Goal: Unclear: Browse casually

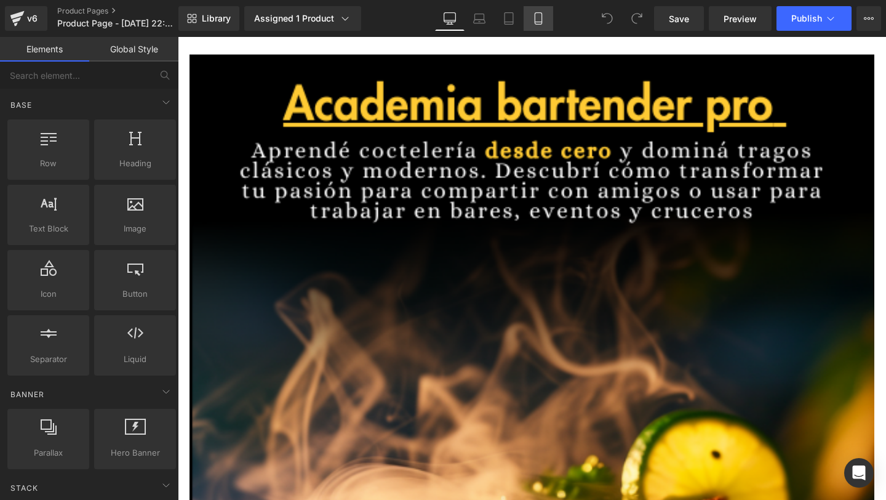
click at [537, 18] on icon at bounding box center [538, 18] width 12 height 12
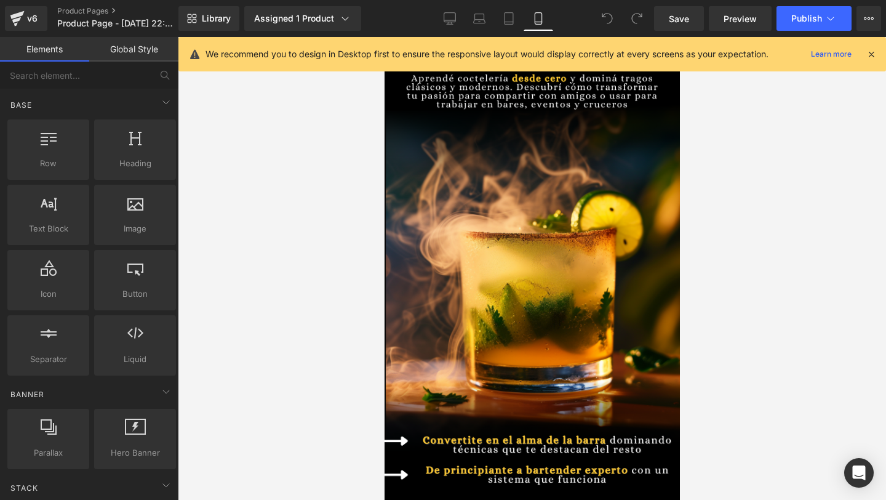
click at [867, 53] on icon at bounding box center [871, 54] width 11 height 11
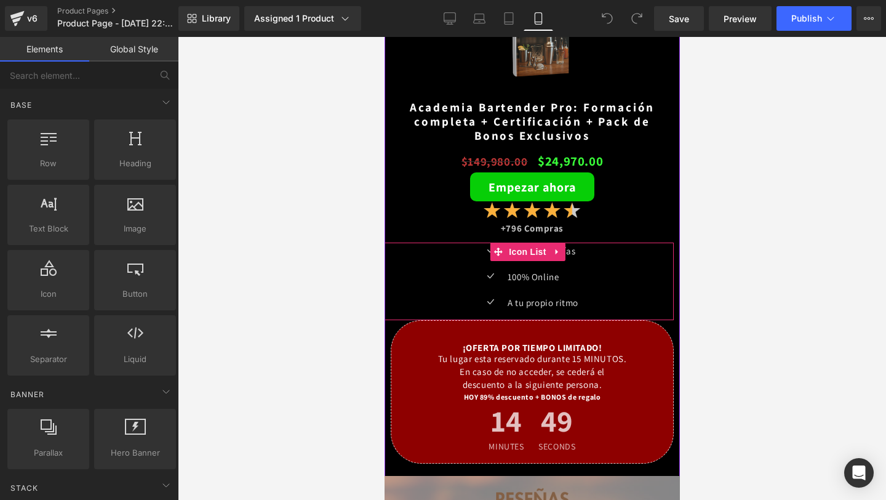
scroll to position [2757, 0]
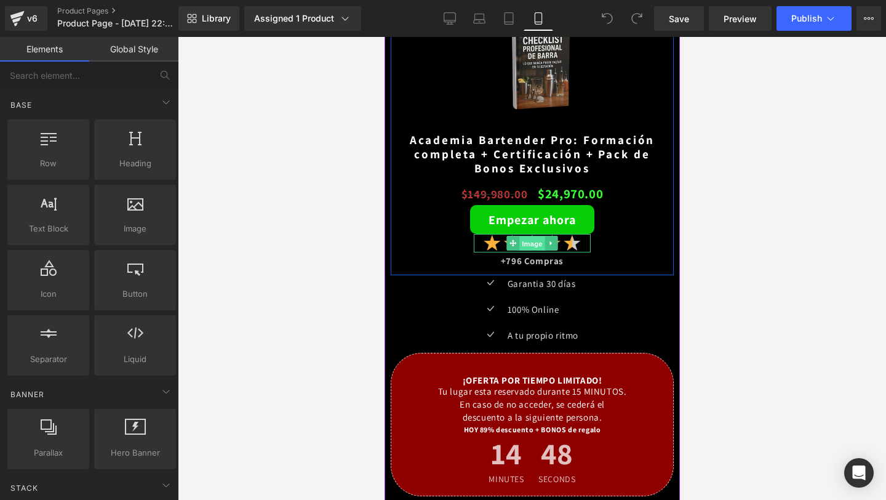
click at [534, 239] on span "Image" at bounding box center [532, 243] width 26 height 15
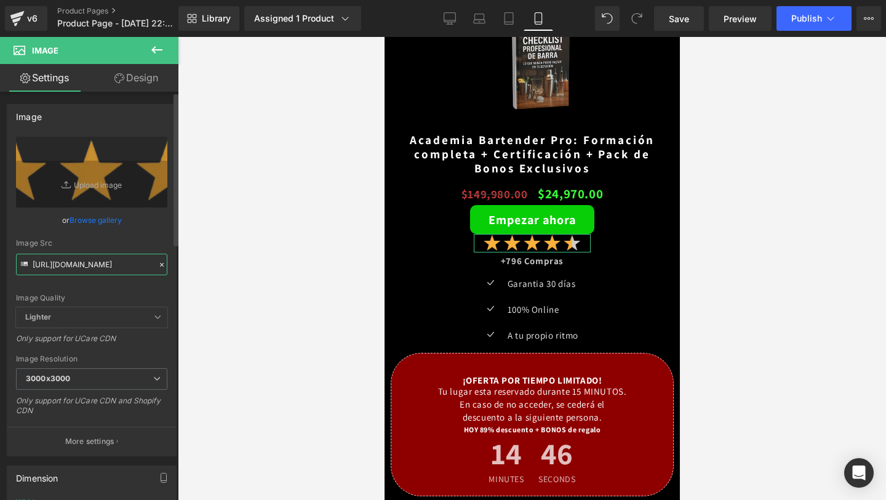
click at [148, 258] on input "[URL][DOMAIN_NAME]" at bounding box center [91, 265] width 151 height 22
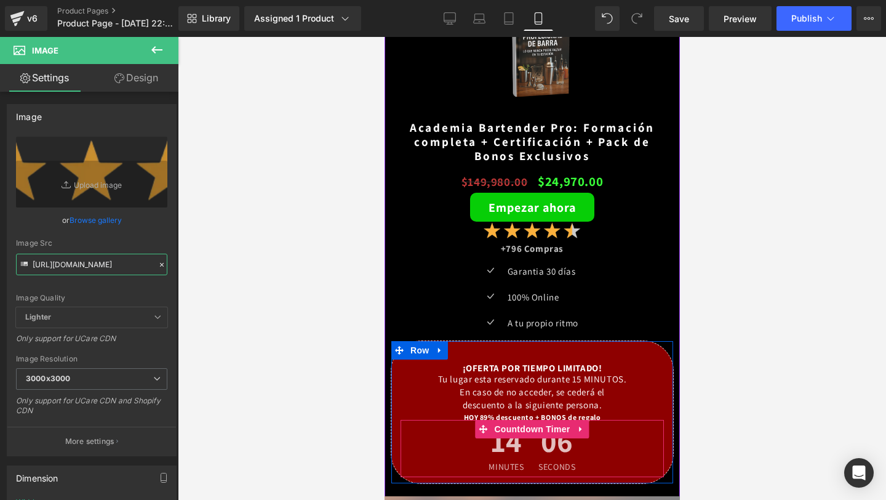
scroll to position [2770, 0]
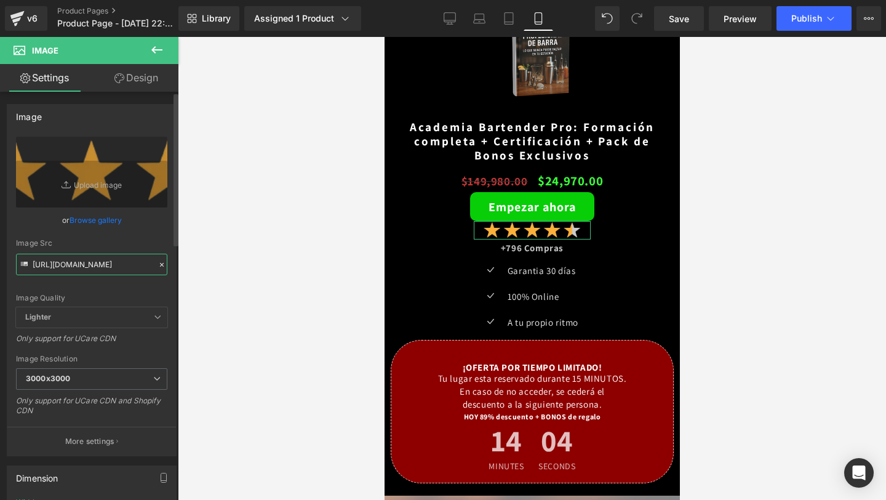
click at [95, 267] on input "[URL][DOMAIN_NAME]" at bounding box center [91, 265] width 151 height 22
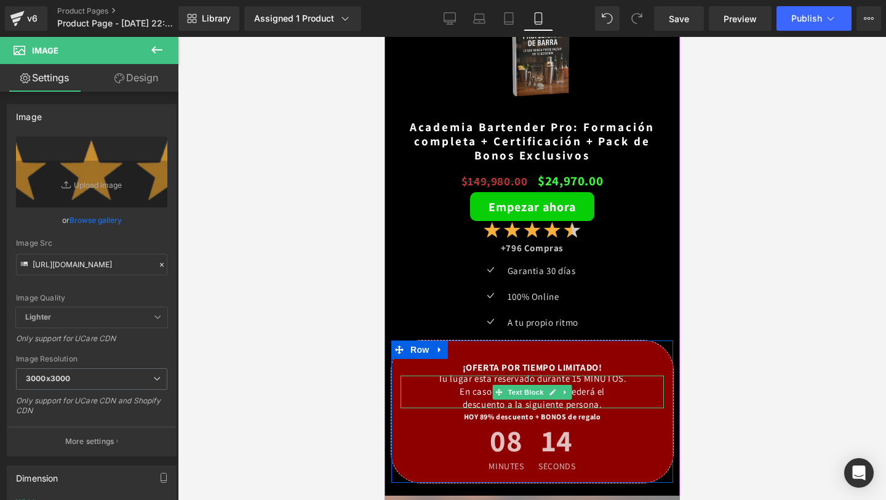
click at [594, 381] on div "Tu lugar esta reservado durante 15 MINUTOS. En caso de no acceder, se cederá el…" at bounding box center [531, 391] width 263 height 33
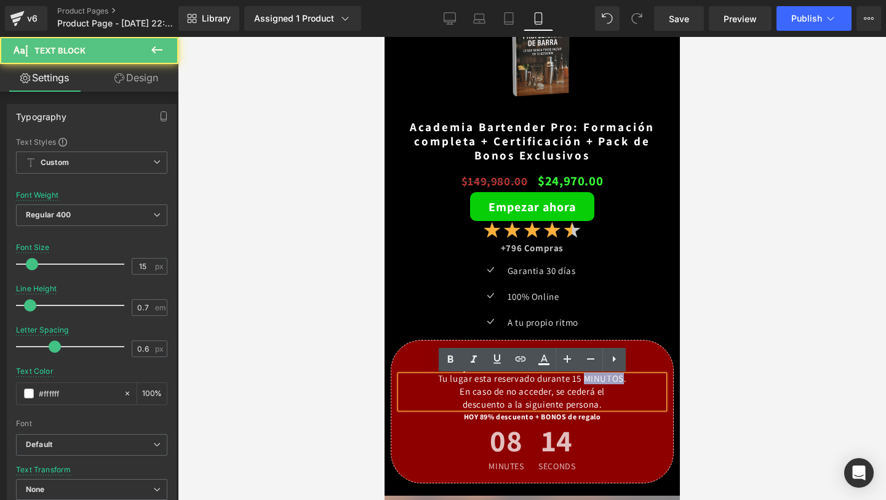
click at [594, 381] on div "Tu lugar esta reservado durante 15 MINUTOS. En caso de no acceder, se cederá el…" at bounding box center [531, 391] width 263 height 33
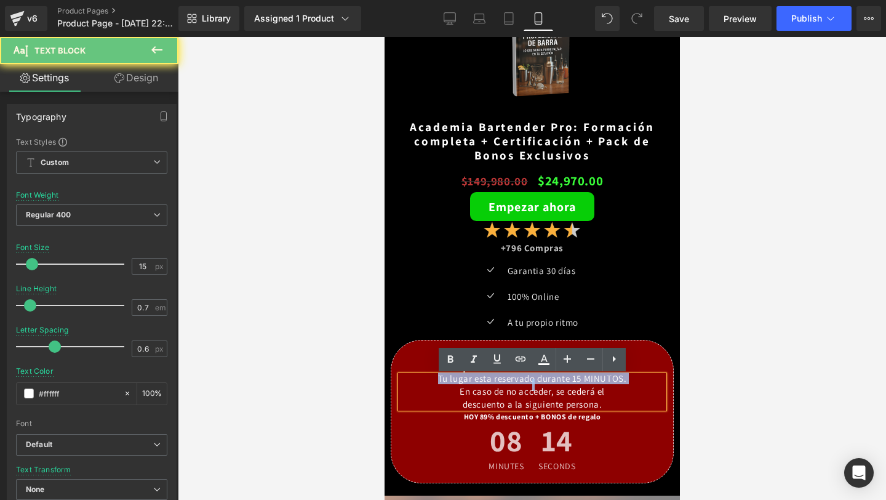
click at [594, 381] on div "Tu lugar esta reservado durante 15 MINUTOS. En caso de no acceder, se cederá el…" at bounding box center [531, 391] width 263 height 33
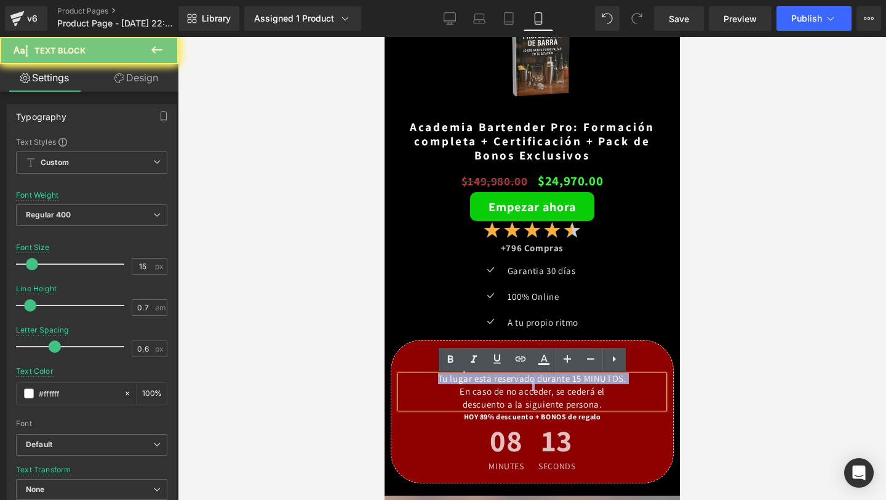
click at [594, 381] on div "Tu lugar esta reservado durante 15 MINUTOS. En caso de no acceder, se cederá el…" at bounding box center [531, 391] width 263 height 33
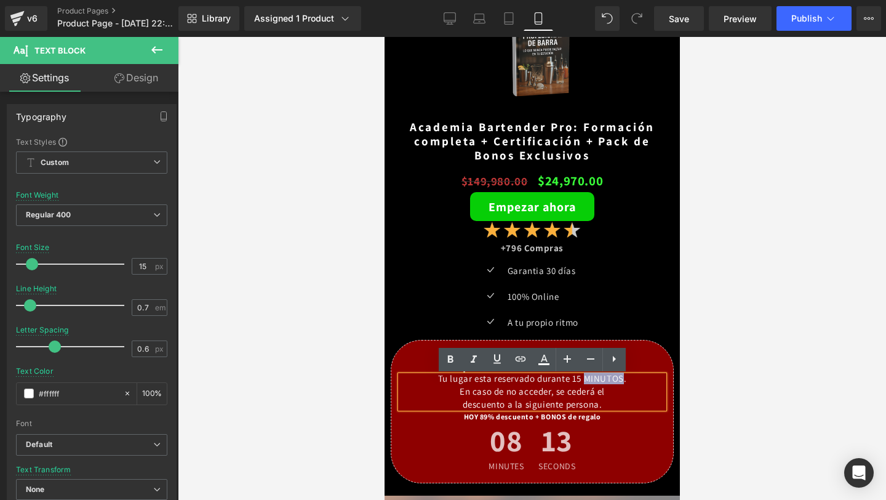
click at [594, 381] on div "Tu lugar esta reservado durante 15 MINUTOS. En caso de no acceder, se cederá el…" at bounding box center [531, 391] width 263 height 33
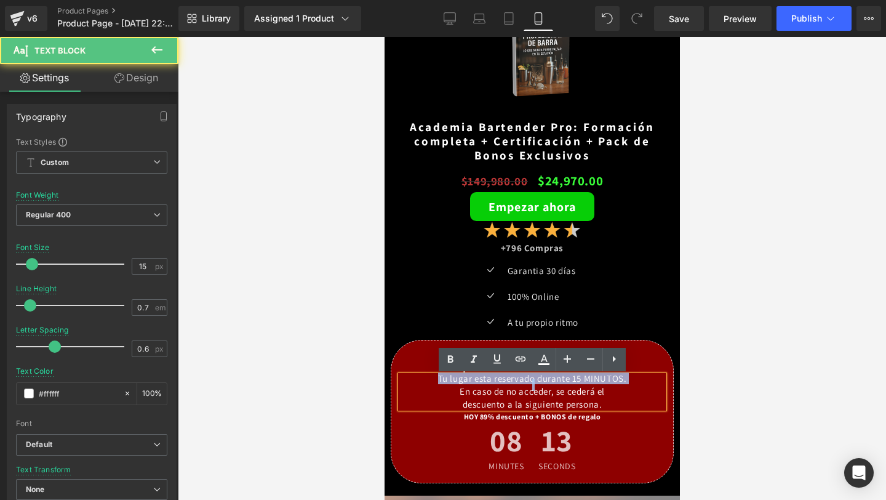
click at [594, 381] on div "Tu lugar esta reservado durante 15 MINUTOS. En caso de no acceder, se cederá el…" at bounding box center [531, 391] width 263 height 33
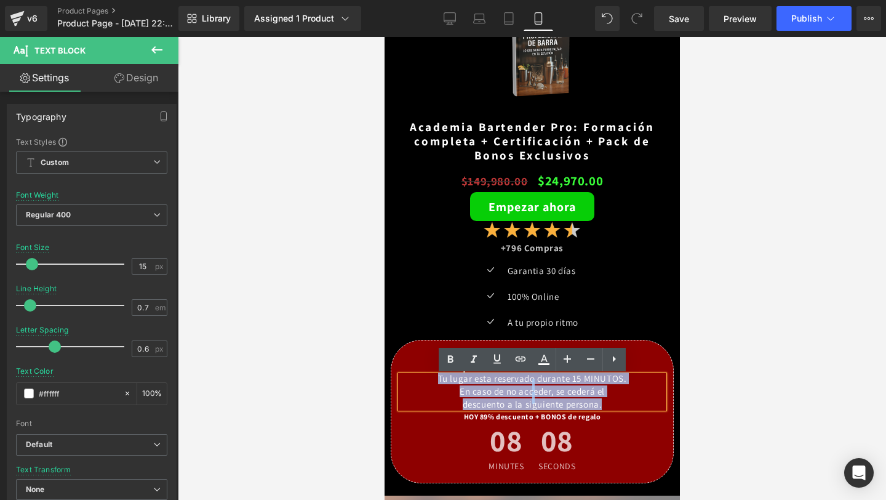
drag, startPoint x: 611, startPoint y: 406, endPoint x: 430, endPoint y: 381, distance: 182.0
click at [430, 381] on div "Tu lugar esta reservado durante 15 MINUTOS. En caso de no acceder, se cederá el…" at bounding box center [531, 391] width 263 height 33
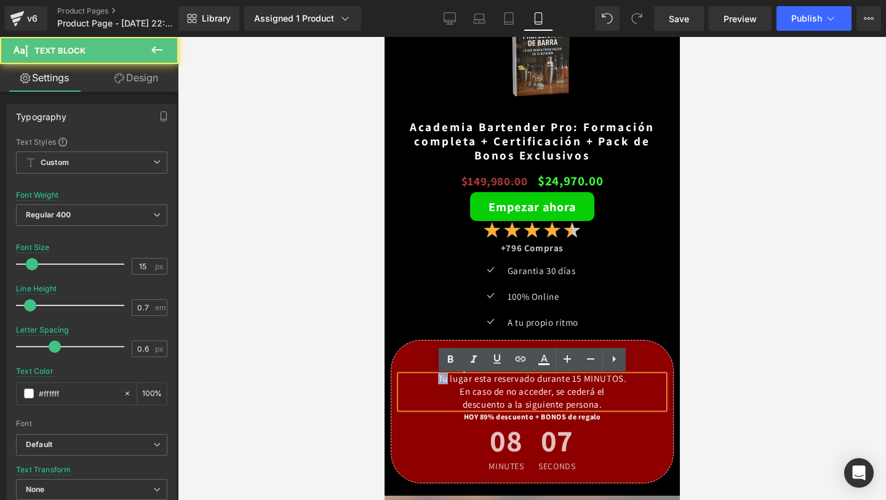
click at [430, 381] on div "Tu lugar esta reservado durante 15 MINUTOS. En caso de no acceder, se cederá el…" at bounding box center [531, 391] width 263 height 33
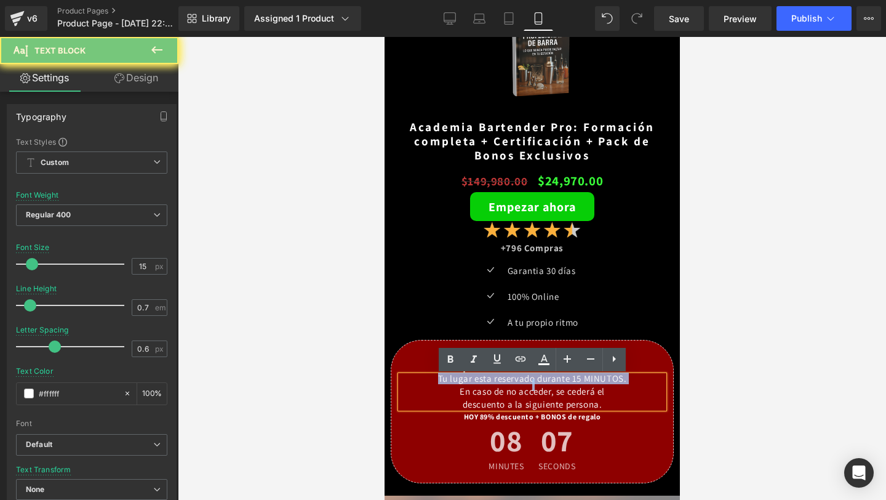
click at [430, 381] on div "Tu lugar esta reservado durante 15 MINUTOS. En caso de no acceder, se cederá el…" at bounding box center [531, 391] width 263 height 33
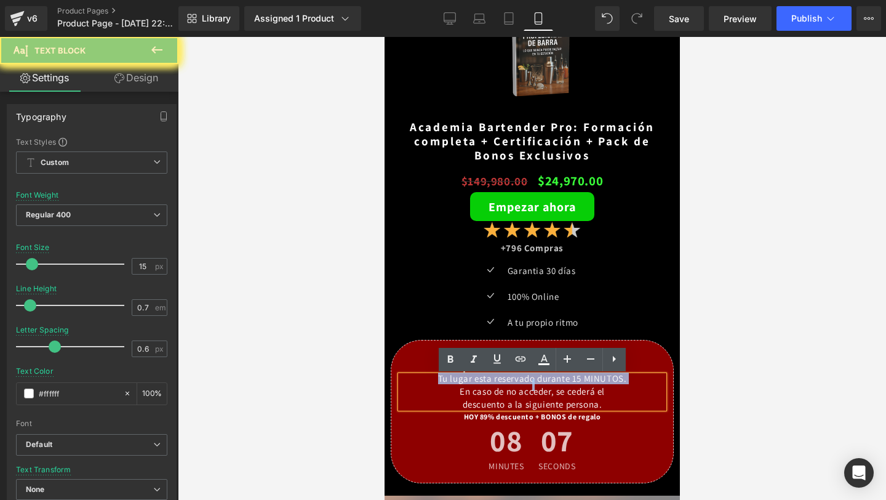
click at [430, 381] on div "Tu lugar esta reservado durante 15 MINUTOS. En caso de no acceder, se cederá el…" at bounding box center [531, 391] width 263 height 33
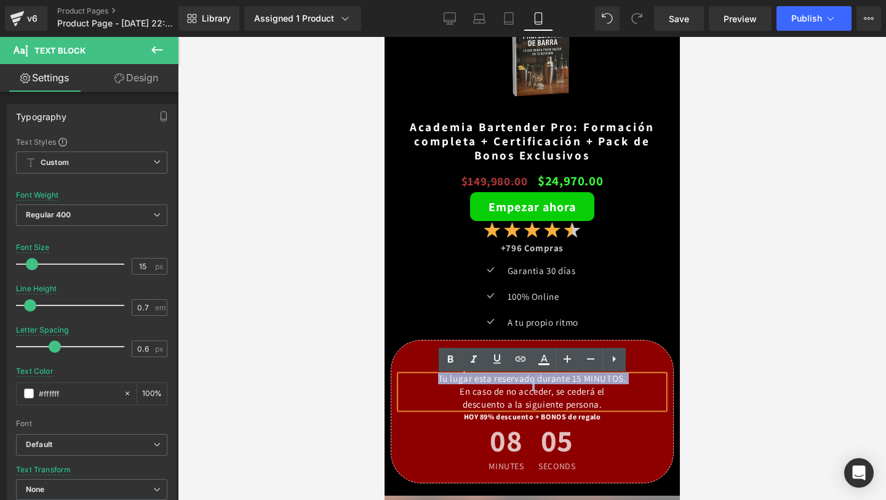
click at [494, 385] on div at bounding box center [531, 385] width 263 height 7
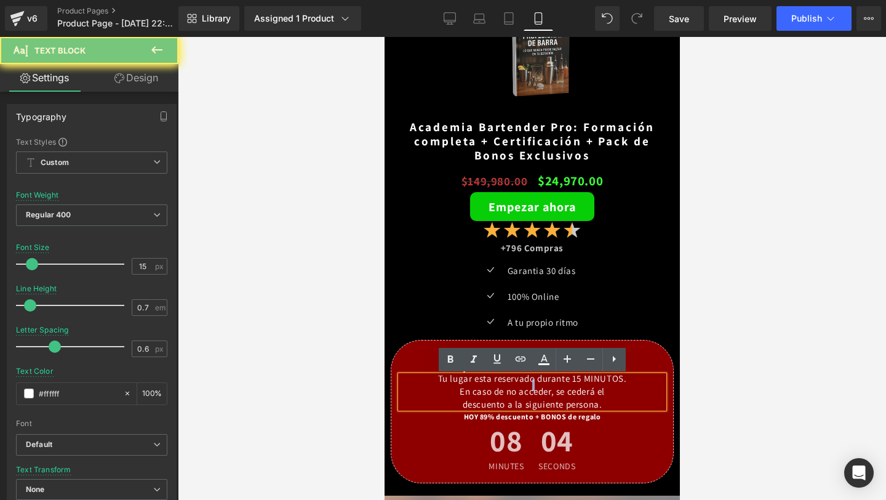
click at [494, 385] on div at bounding box center [531, 385] width 263 height 7
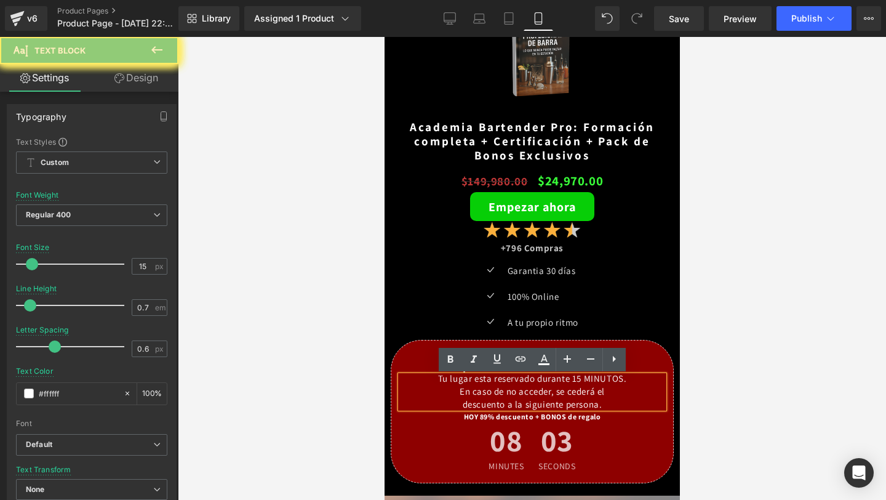
click at [497, 395] on div "En caso de no acceder, se cederá el" at bounding box center [531, 391] width 263 height 7
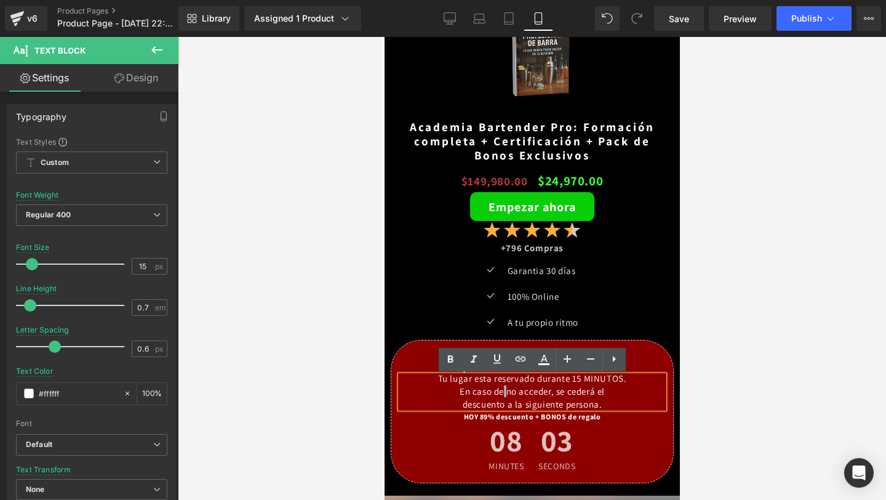
click at [497, 395] on div "En caso de no acceder, se cederá el" at bounding box center [531, 391] width 263 height 7
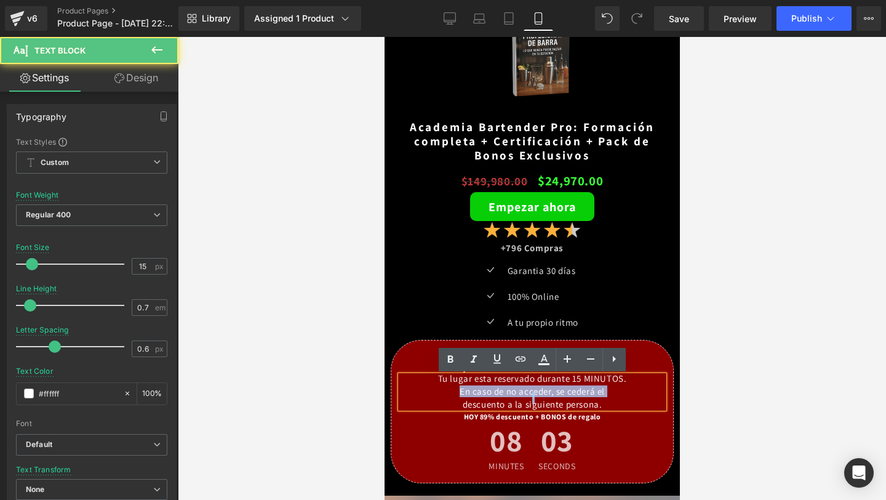
click at [497, 395] on div "En caso de no acceder, se cederá el" at bounding box center [531, 391] width 263 height 7
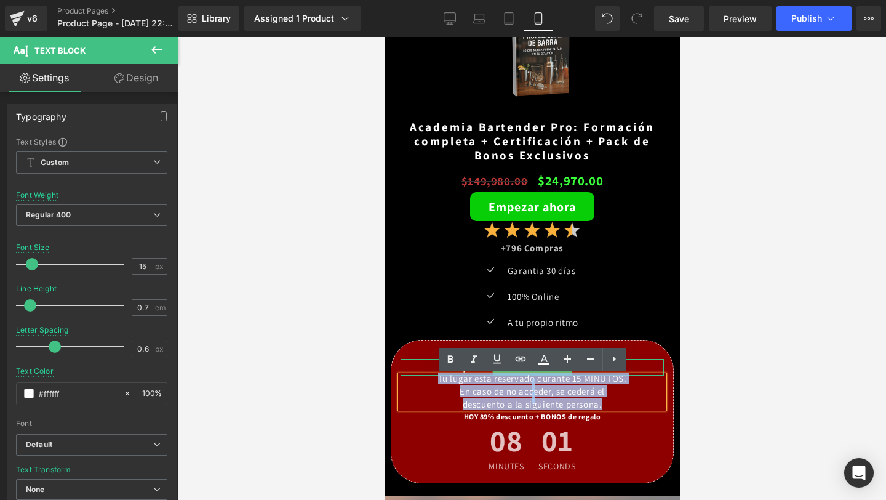
drag, startPoint x: 608, startPoint y: 405, endPoint x: 414, endPoint y: 369, distance: 197.1
click at [414, 369] on div "¡OFERTA POR TIEMPO LIMITADO! Text Block Tu lugar esta reservado durante 15 MINU…" at bounding box center [532, 418] width 282 height 118
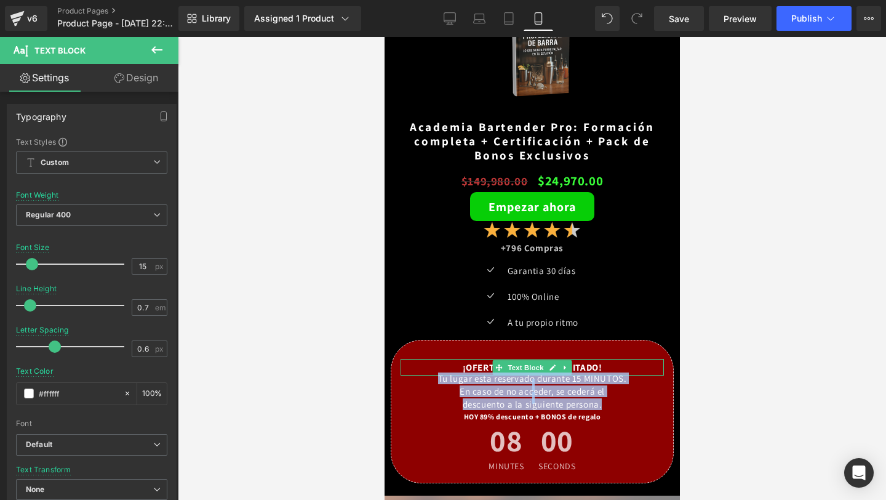
copy div "Tu lugar esta reservado durante 15 MINUTOS. En caso de no acceder, se cederá el…"
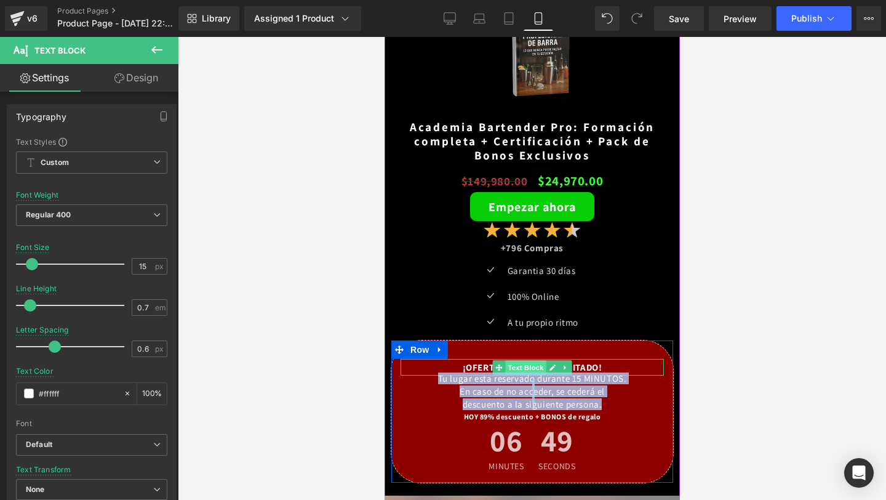
click at [542, 367] on span "Text Block" at bounding box center [525, 367] width 41 height 15
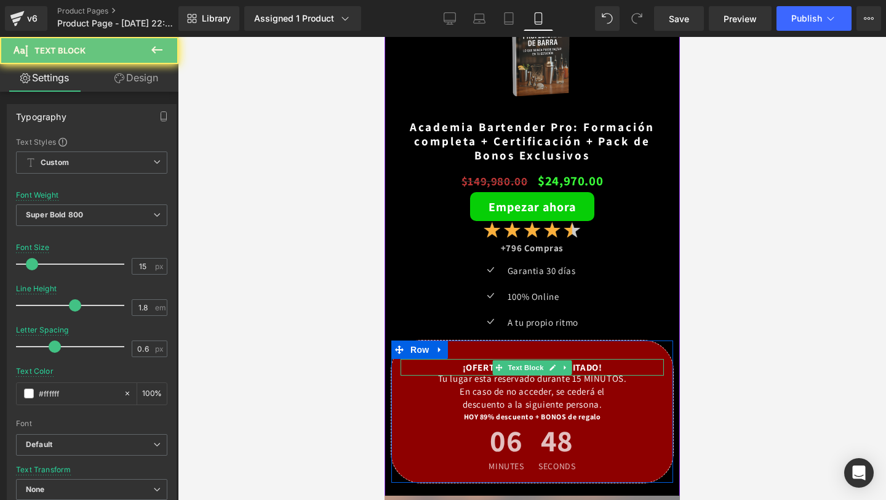
click at [580, 367] on div "¡OFERTA POR TIEMPO LIMITADO!" at bounding box center [531, 367] width 263 height 17
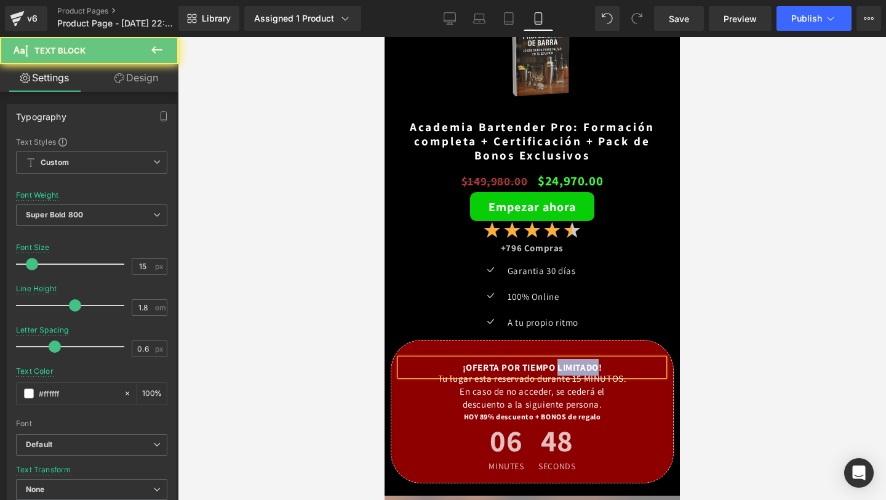
click at [580, 367] on div "¡OFERTA POR TIEMPO LIMITADO!" at bounding box center [531, 367] width 263 height 17
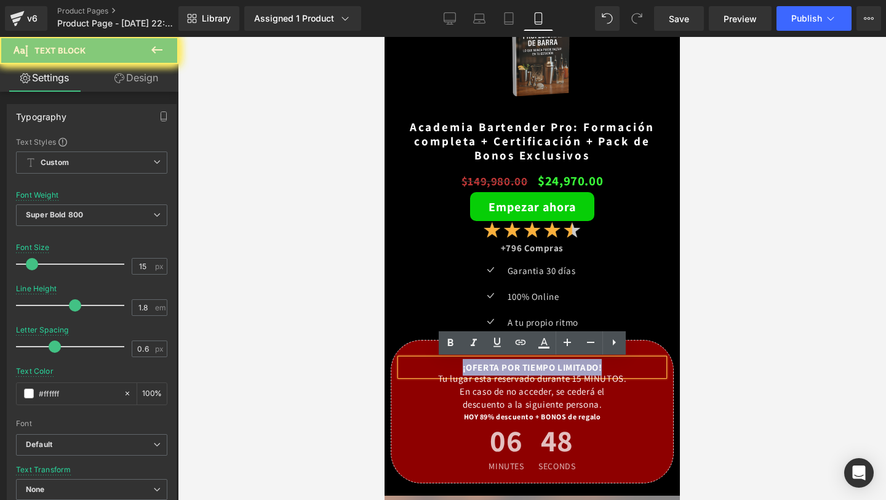
click at [580, 367] on div "¡OFERTA POR TIEMPO LIMITADO!" at bounding box center [531, 367] width 263 height 17
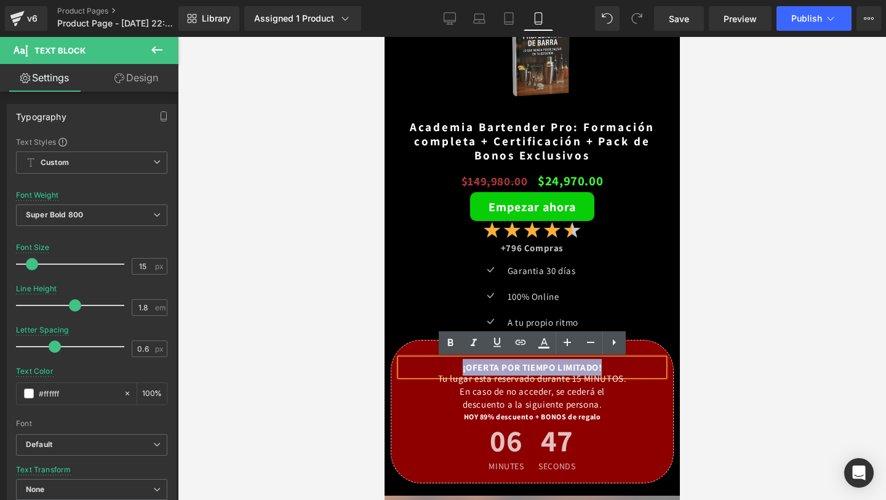
click at [580, 367] on div "¡OFERTA POR TIEMPO LIMITADO!" at bounding box center [531, 367] width 263 height 17
copy div "¡OFERTA POR TIEMPO LIMITADO!"
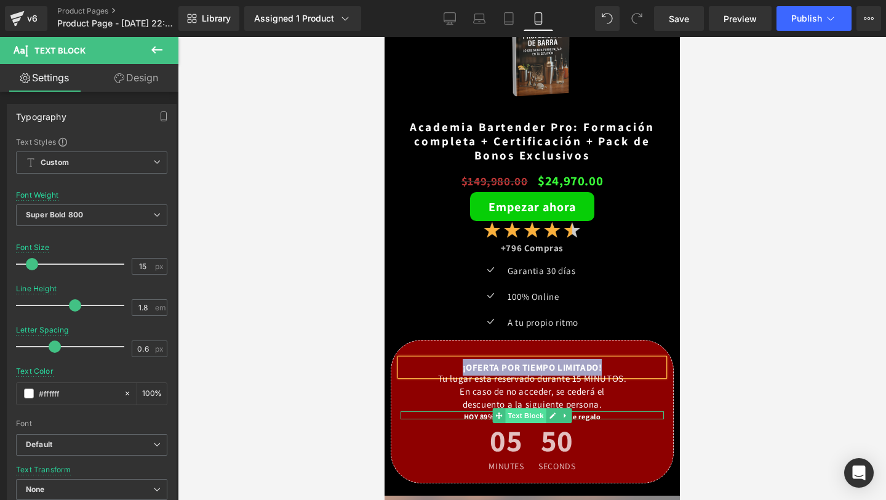
click at [527, 417] on span "Text Block" at bounding box center [525, 415] width 41 height 15
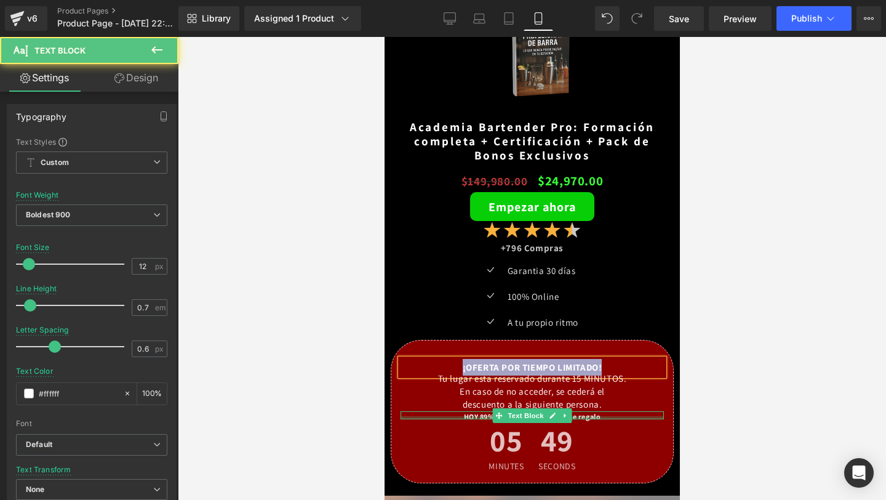
click at [480, 418] on div at bounding box center [531, 417] width 263 height 3
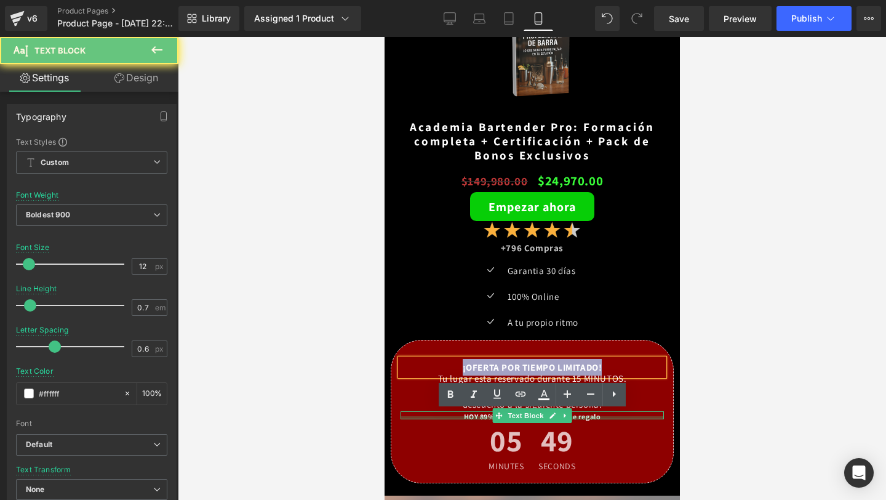
click at [480, 418] on div "HOY 89% descuento + BONOS de regalo" at bounding box center [531, 415] width 263 height 8
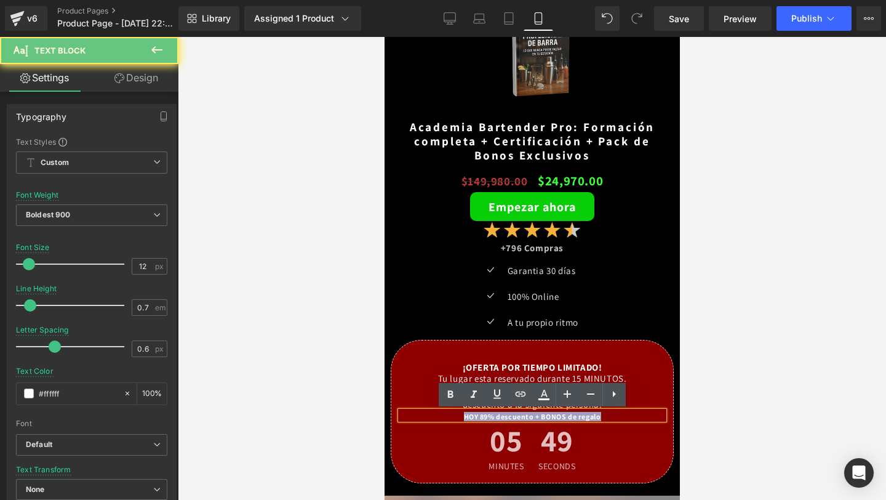
click at [480, 418] on div "HOY 89% descuento + BONOS de regalo" at bounding box center [531, 415] width 263 height 8
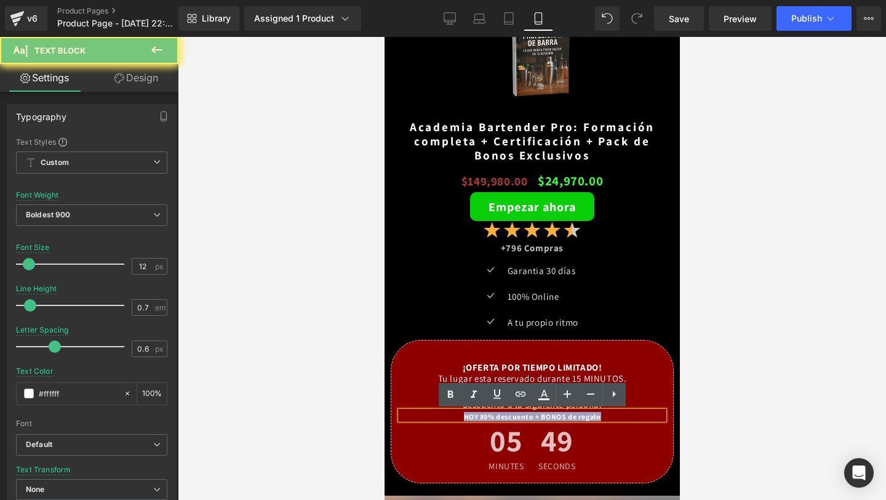
click at [480, 418] on div "HOY 89% descuento + BONOS de regalo" at bounding box center [531, 415] width 263 height 8
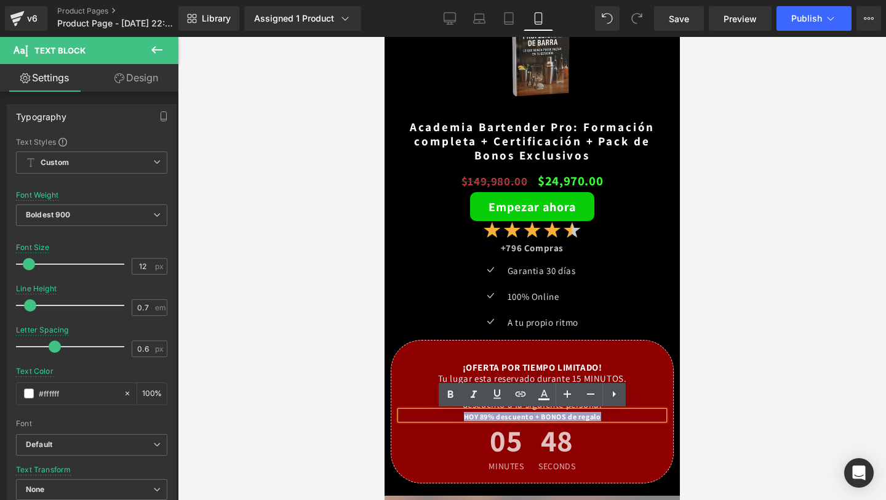
click at [495, 420] on div "05 Minutes 48 Seconds Countdown Timer" at bounding box center [531, 447] width 263 height 57
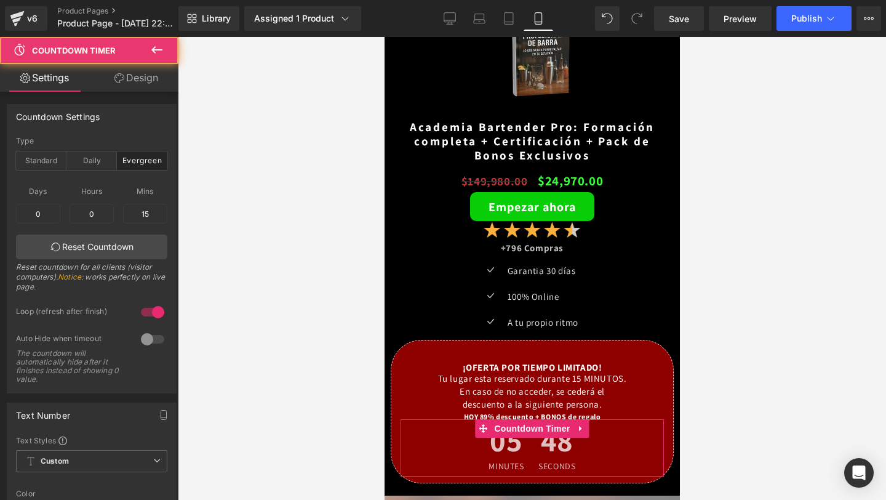
click at [495, 420] on link "Countdown Timer" at bounding box center [524, 428] width 98 height 18
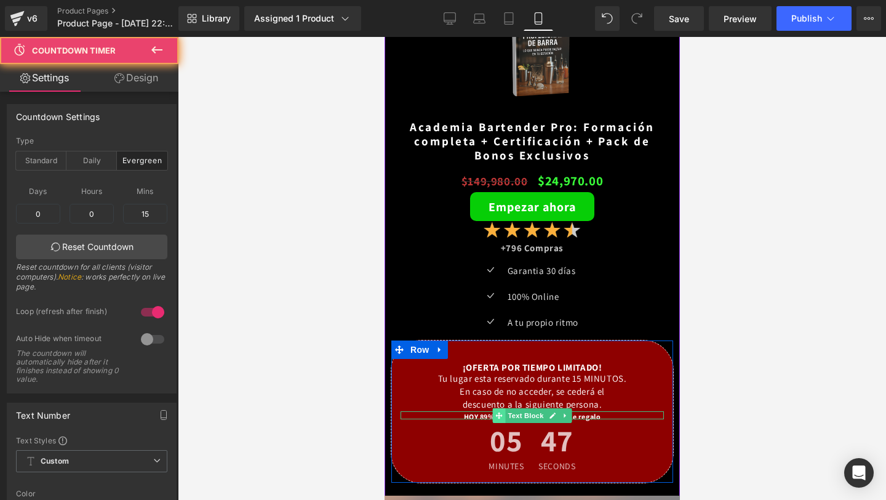
click at [494, 416] on span at bounding box center [498, 415] width 13 height 15
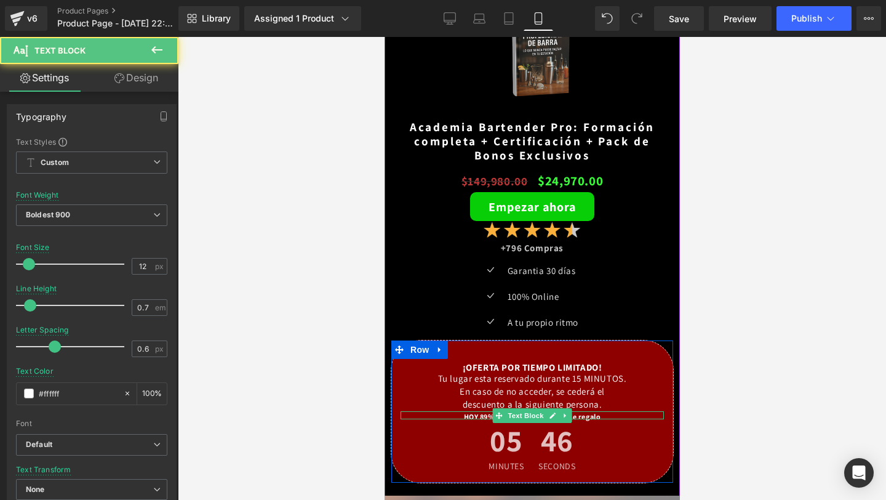
click at [481, 416] on div "HOY 89% descuento + BONOS de regalo" at bounding box center [531, 415] width 263 height 8
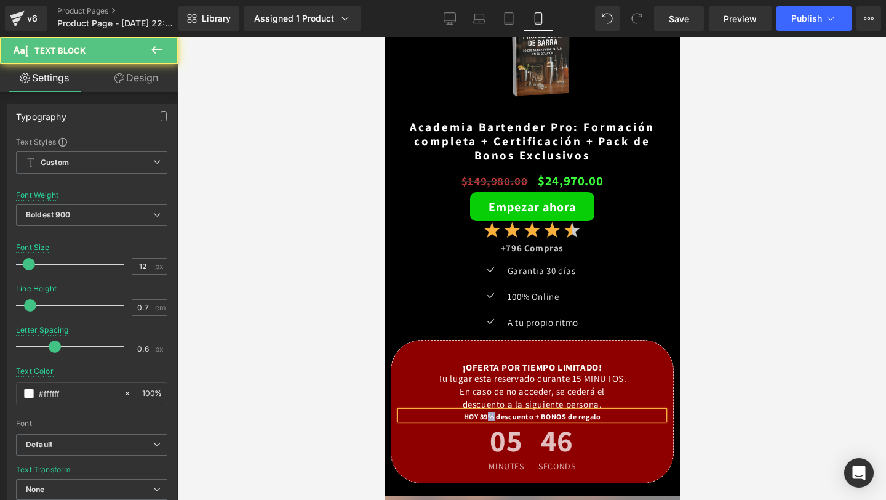
click at [481, 416] on div "HOY 89% descuento + BONOS de regalo" at bounding box center [531, 415] width 263 height 8
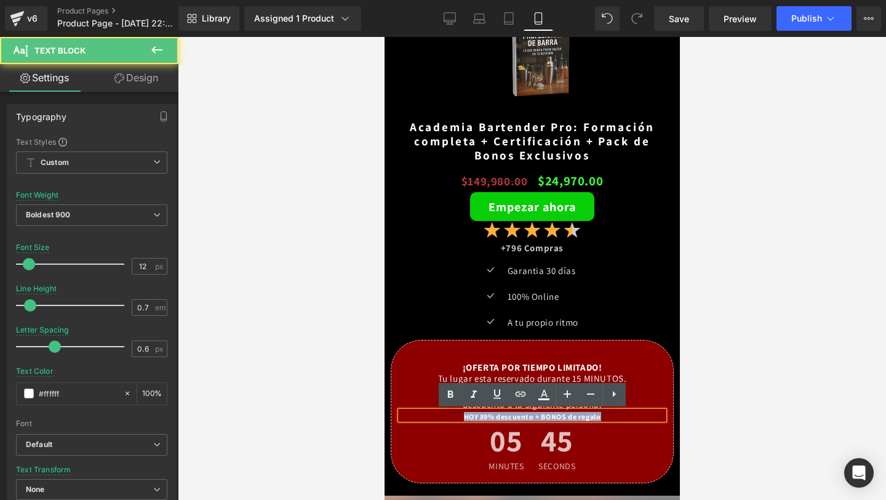
click at [481, 415] on div "HOY 89% descuento + BONOS de regalo" at bounding box center [531, 415] width 263 height 8
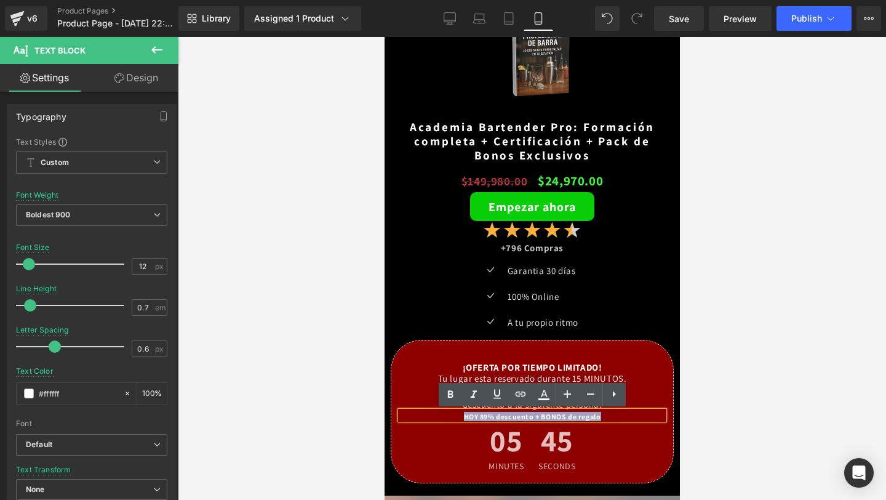
copy div "HOY 89% descuento + BONOS de regalo"
